Goal: Task Accomplishment & Management: Use online tool/utility

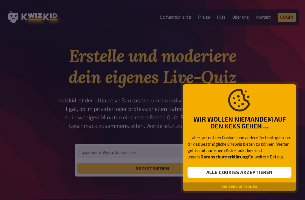
click at [270, 173] on button "Alle Cookies akzeptieren" at bounding box center [240, 172] width 104 height 11
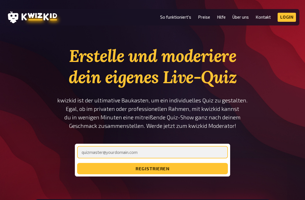
click at [220, 152] on input "email" at bounding box center [152, 152] width 151 height 12
type input "[PERSON_NAME][EMAIL_ADDRESS][DOMAIN_NAME]"
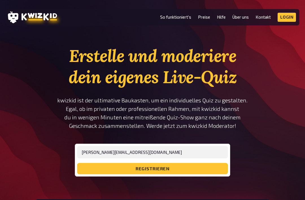
click at [176, 168] on button "registrieren" at bounding box center [152, 168] width 151 height 11
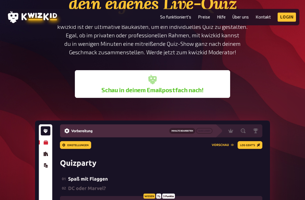
scroll to position [74, 0]
click at [281, 16] on link "Login" at bounding box center [287, 17] width 19 height 9
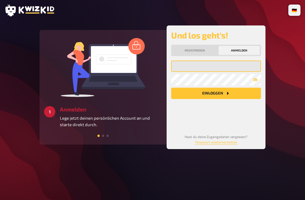
click at [230, 65] on input "email" at bounding box center [216, 66] width 90 height 11
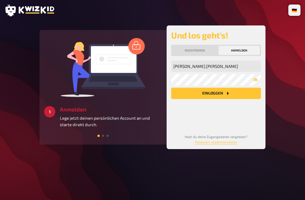
click at [216, 94] on button "Einloggen" at bounding box center [216, 93] width 90 height 11
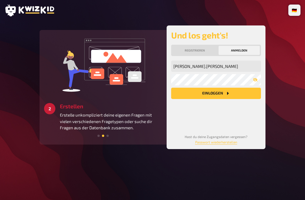
click at [209, 91] on button "Einloggen" at bounding box center [216, 93] width 90 height 11
click at [241, 92] on button "Einloggen" at bounding box center [216, 93] width 90 height 11
click at [241, 98] on button "Einloggen" at bounding box center [216, 93] width 90 height 11
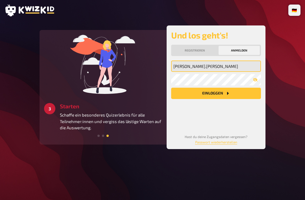
type input "@"
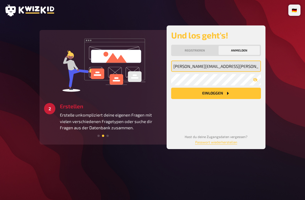
type input "[PERSON_NAME][EMAIL_ADDRESS][PERSON_NAME][DOMAIN_NAME]"
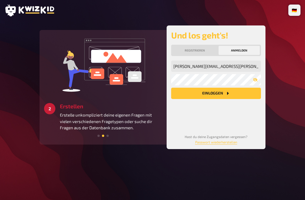
click at [243, 91] on button "Einloggen" at bounding box center [216, 93] width 90 height 11
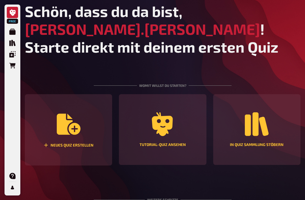
scroll to position [17, 0]
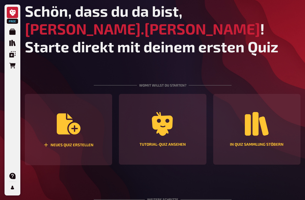
click at [67, 126] on icon "Neues Quiz erstellen" at bounding box center [69, 123] width 24 height 21
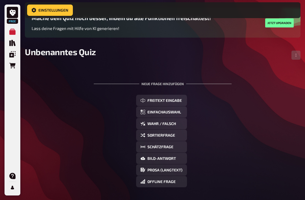
scroll to position [58, 0]
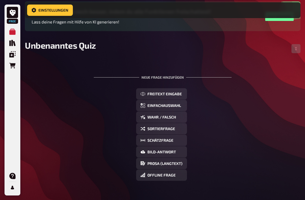
click at [177, 91] on button "Freitext Eingabe" at bounding box center [161, 93] width 51 height 11
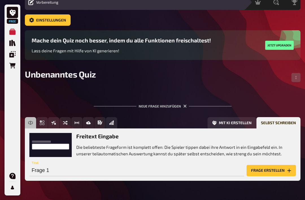
scroll to position [24, 0]
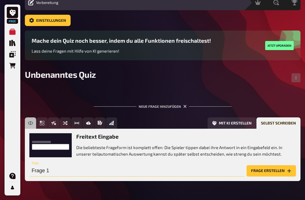
click at [216, 175] on input "Frage 1" at bounding box center [136, 170] width 215 height 11
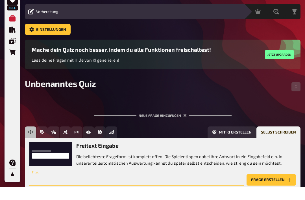
scroll to position [15, 0]
